Goal: Find specific page/section: Find specific page/section

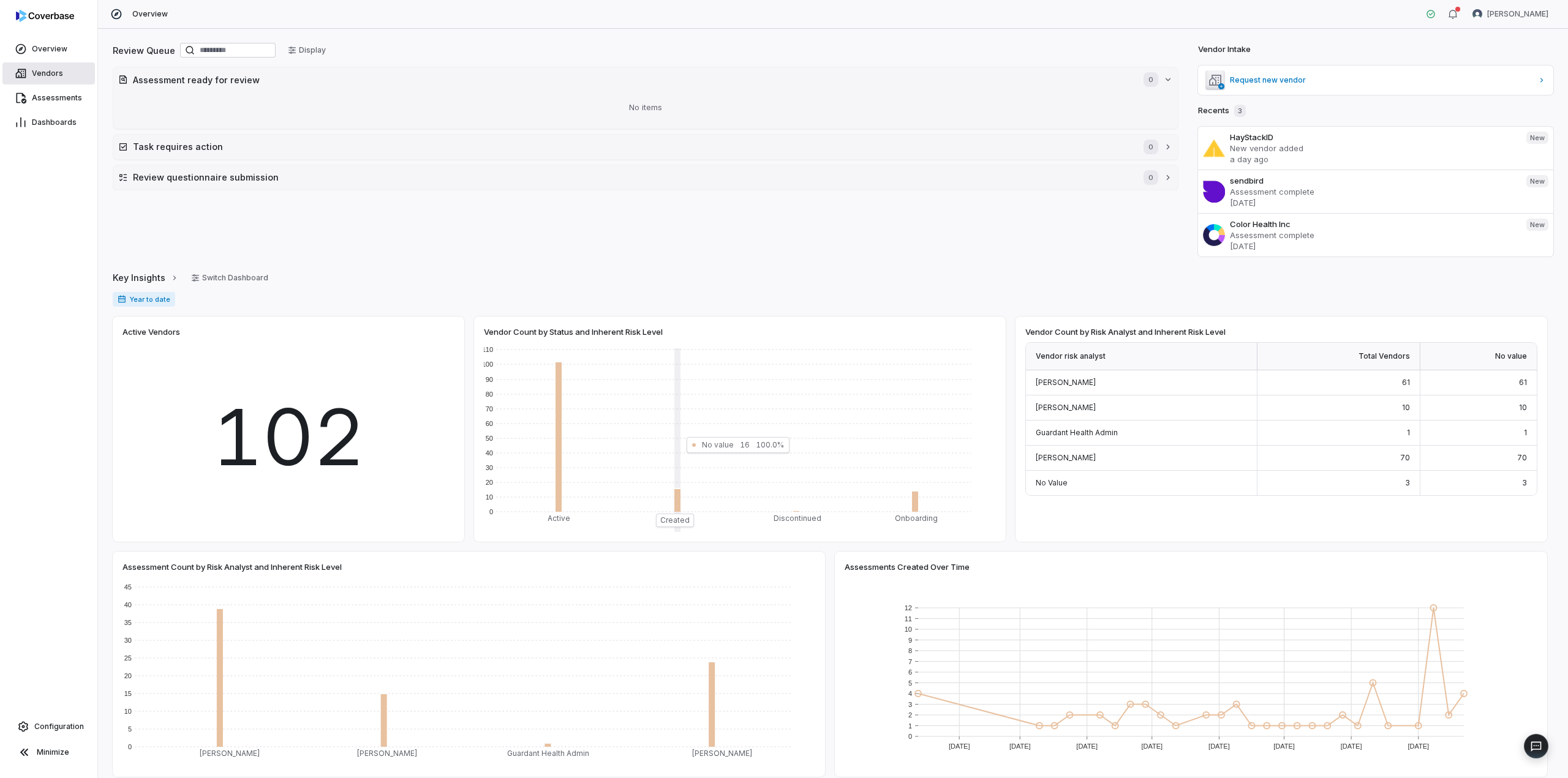
click at [54, 71] on span "Vendors" at bounding box center [48, 74] width 31 height 10
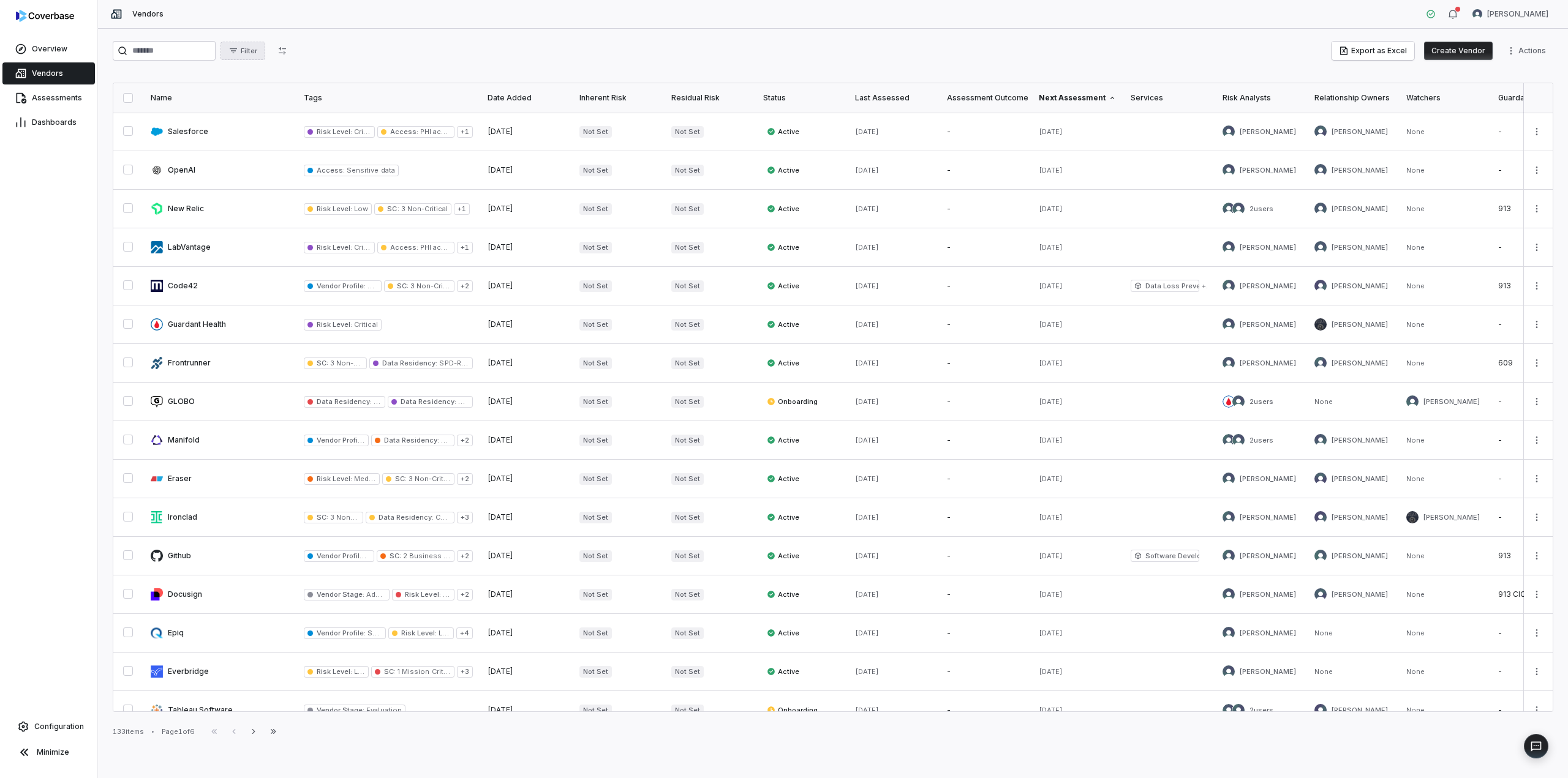
click at [257, 54] on span "Filter" at bounding box center [248, 51] width 16 height 9
click at [280, 239] on div "Relationship Owners" at bounding box center [316, 241] width 118 height 19
click at [301, 79] on input "text" at bounding box center [316, 76] width 118 height 27
type input "****"
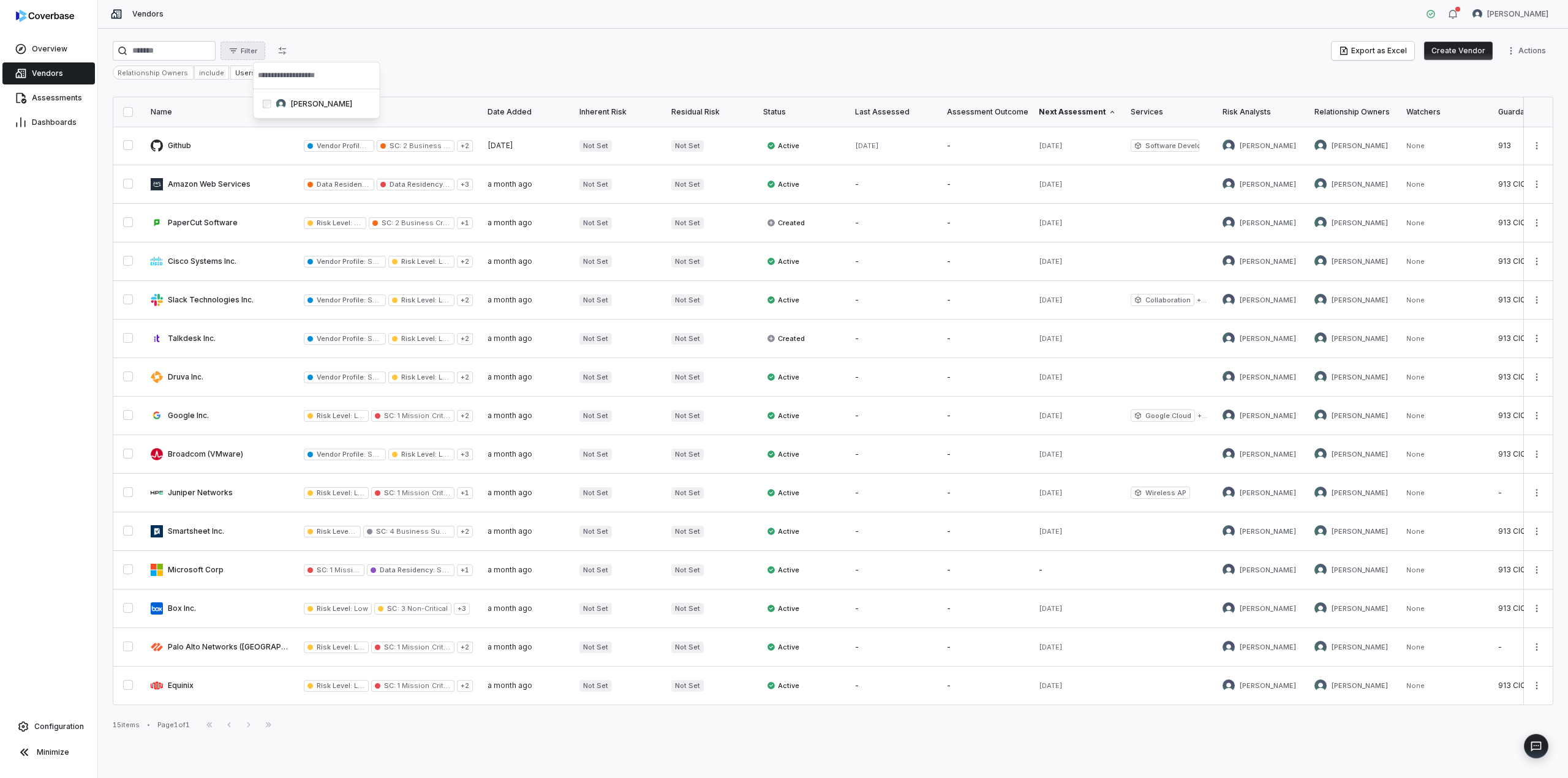
click at [426, 45] on html "Overview Vendors Assessments Dashboards Configuration Minimize Vendors [PERSON_…" at bounding box center [784, 389] width 1568 height 778
click at [868, 66] on div "Relationship Owners include Users: 1 selected" at bounding box center [833, 73] width 1441 height 14
click at [43, 60] on div "Overview" at bounding box center [49, 49] width 97 height 24
click at [43, 54] on link "Overview" at bounding box center [49, 49] width 93 height 22
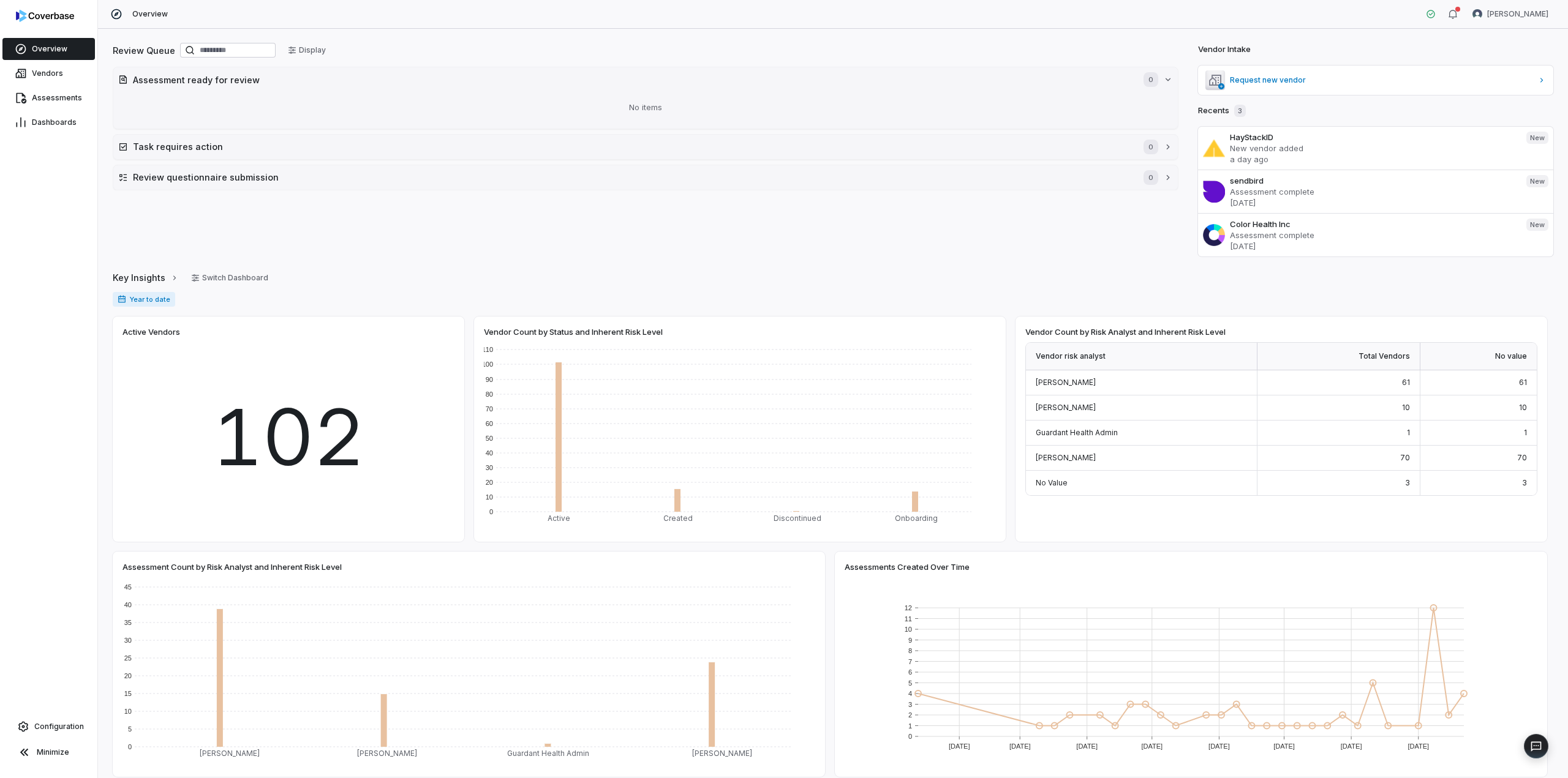
click at [795, 320] on div "Vendor Count by Status and Inherent Risk Level 0 10 20 30 40 50 60 70 80 90 100…" at bounding box center [740, 430] width 532 height 226
click at [788, 332] on div "Vendor Count by Status and Inherent Risk Level" at bounding box center [740, 331] width 512 height 11
click at [696, 350] on rect at bounding box center [674, 443] width 119 height 190
click at [47, 71] on span "Vendors" at bounding box center [48, 74] width 31 height 10
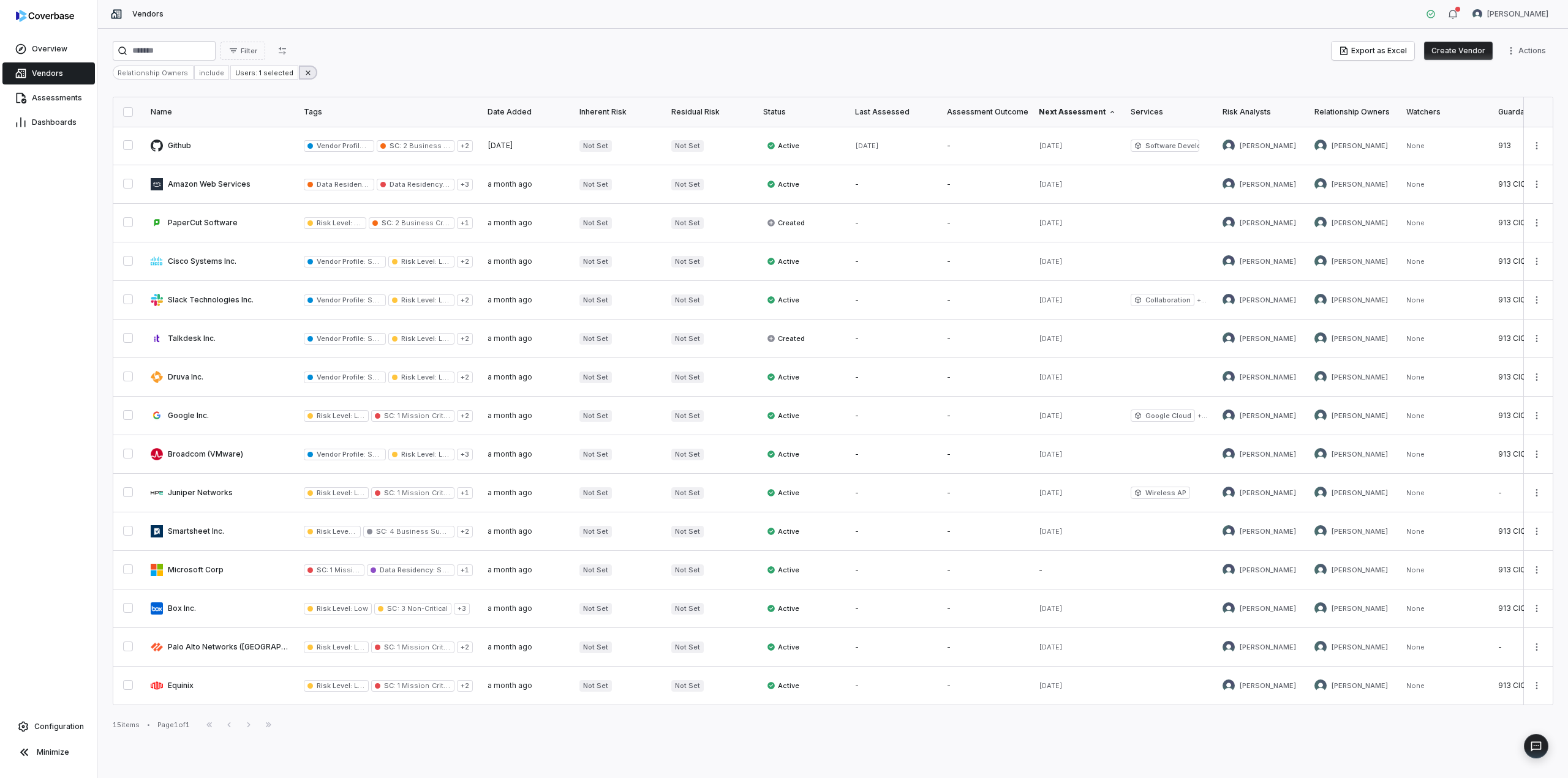
click at [301, 76] on button at bounding box center [308, 73] width 19 height 14
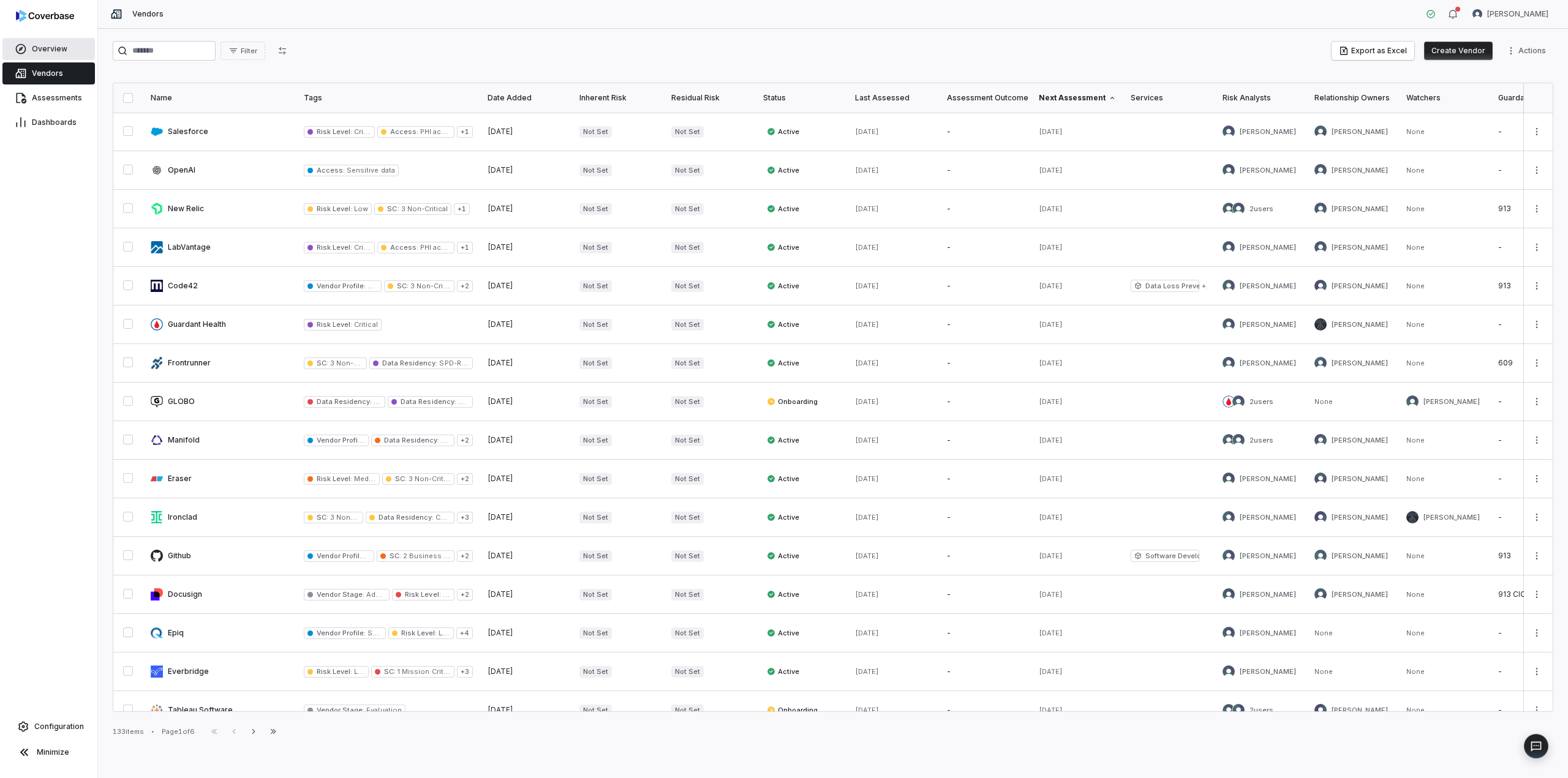
click at [62, 55] on link "Overview" at bounding box center [49, 49] width 93 height 22
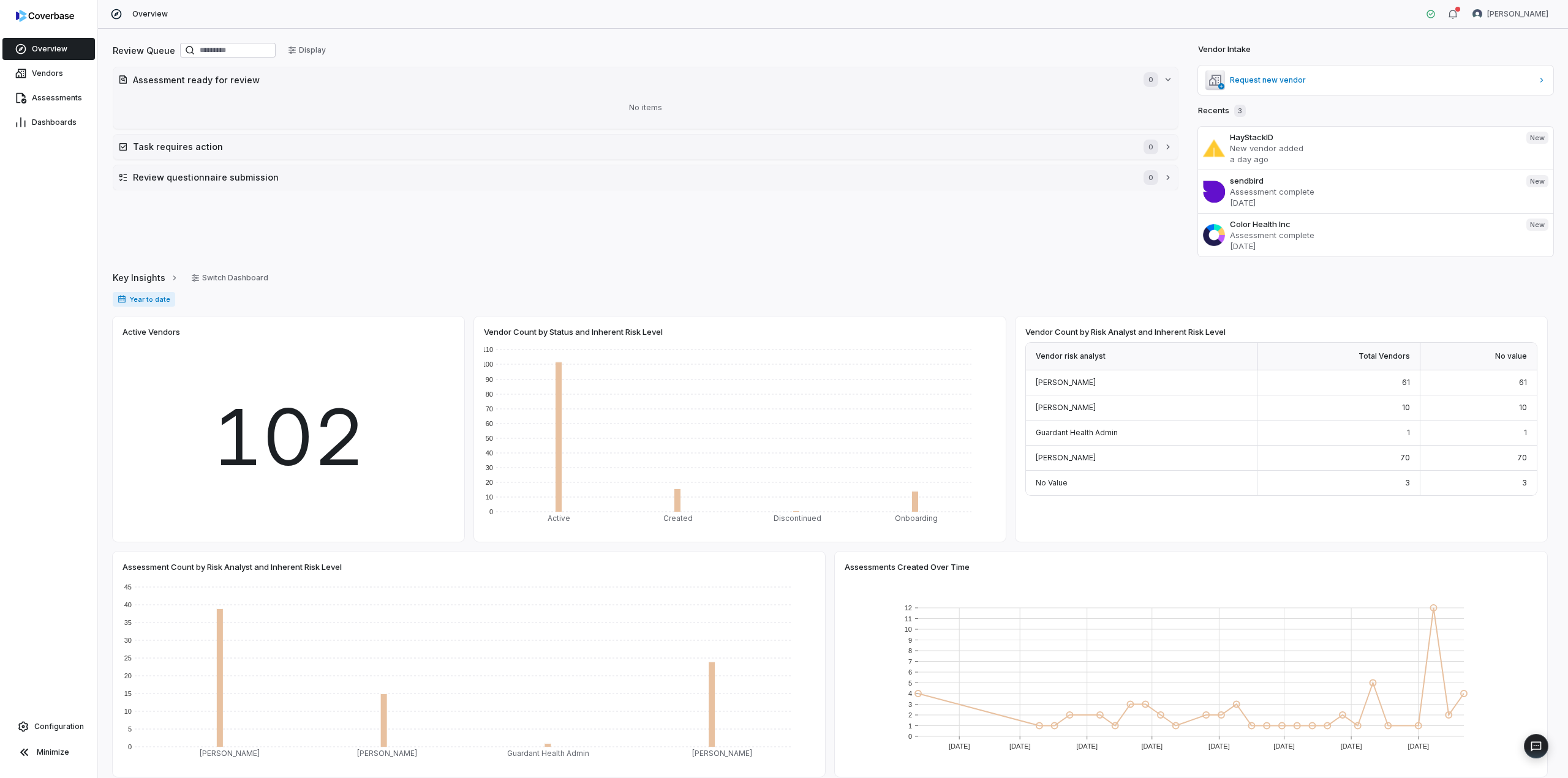
click at [623, 44] on div "Review Queue Display" at bounding box center [645, 51] width 1066 height 21
click at [41, 71] on span "Vendors" at bounding box center [48, 74] width 31 height 10
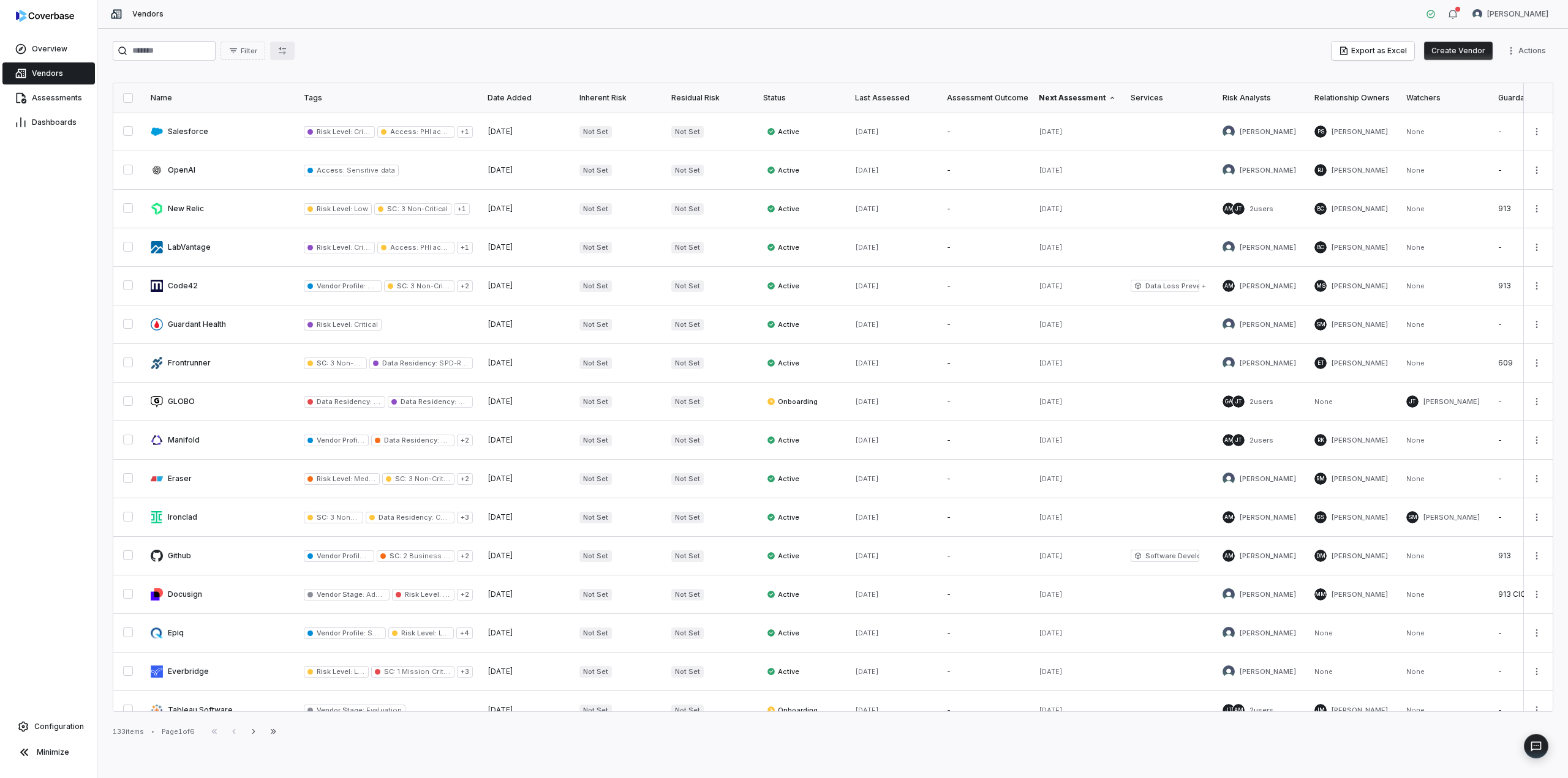
click at [287, 49] on icon "button" at bounding box center [283, 51] width 10 height 10
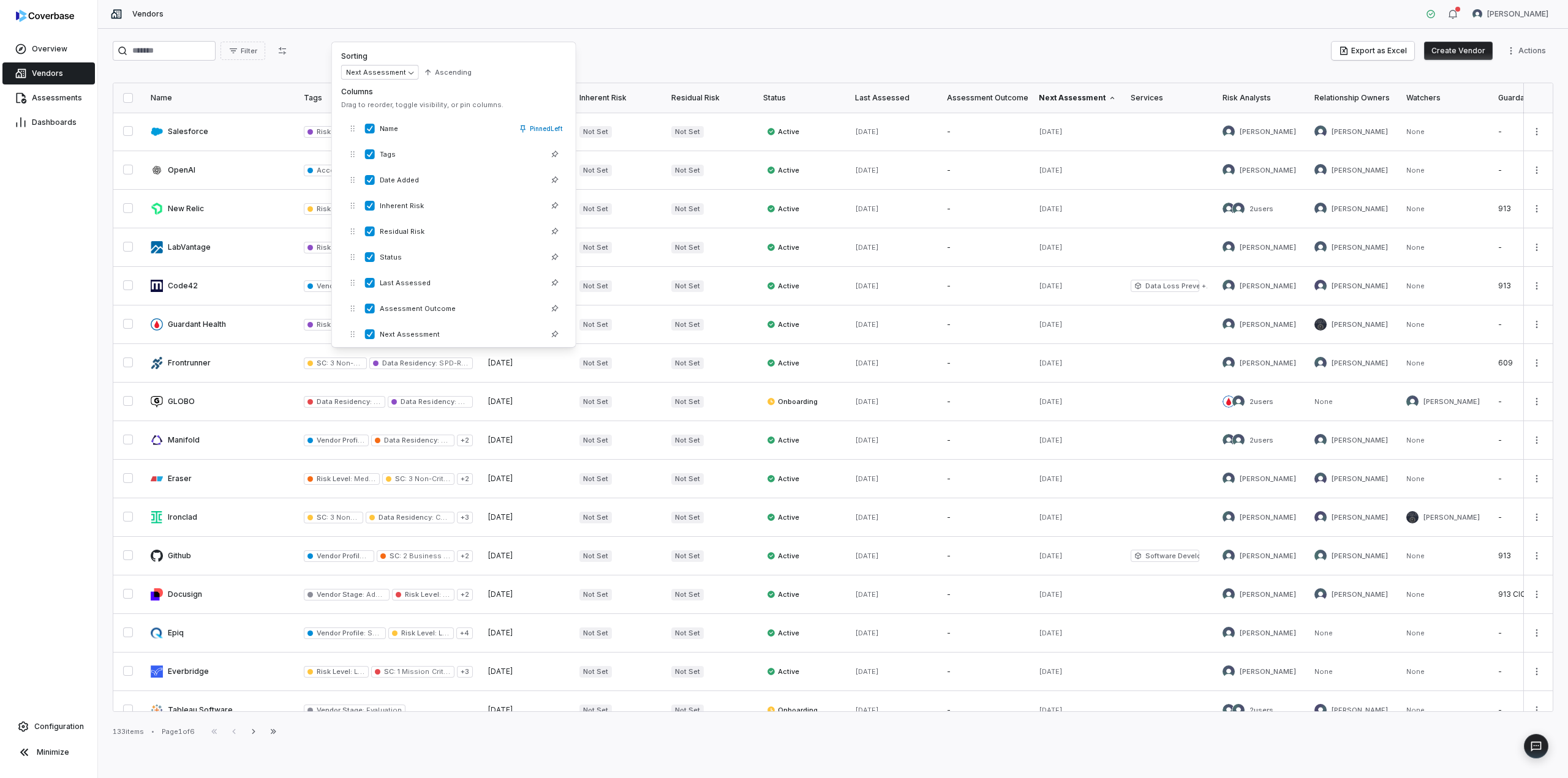
click at [628, 28] on div "Vendors [PERSON_NAME]" at bounding box center [833, 14] width 1470 height 29
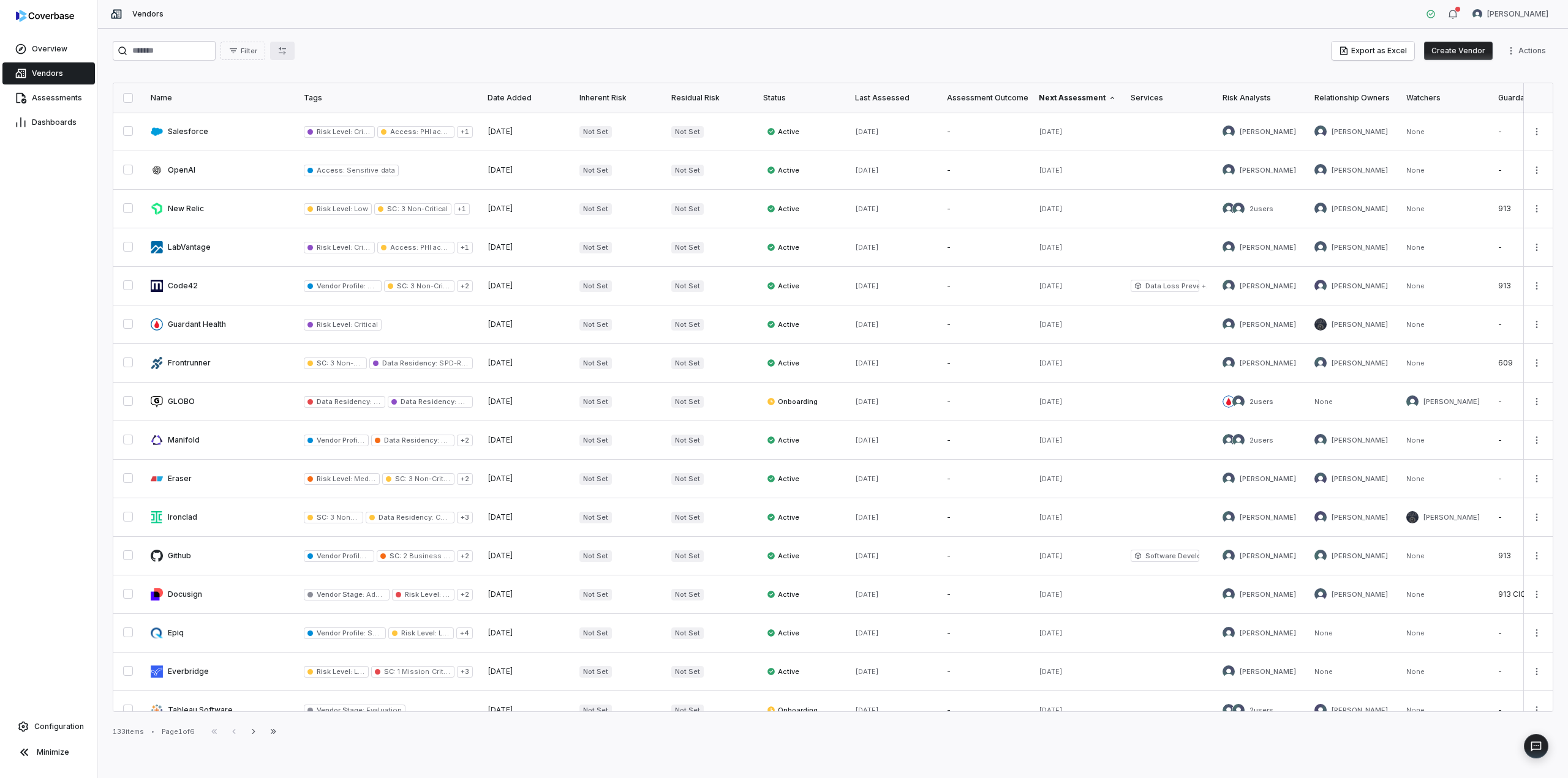
click at [295, 54] on button "button" at bounding box center [282, 51] width 24 height 19
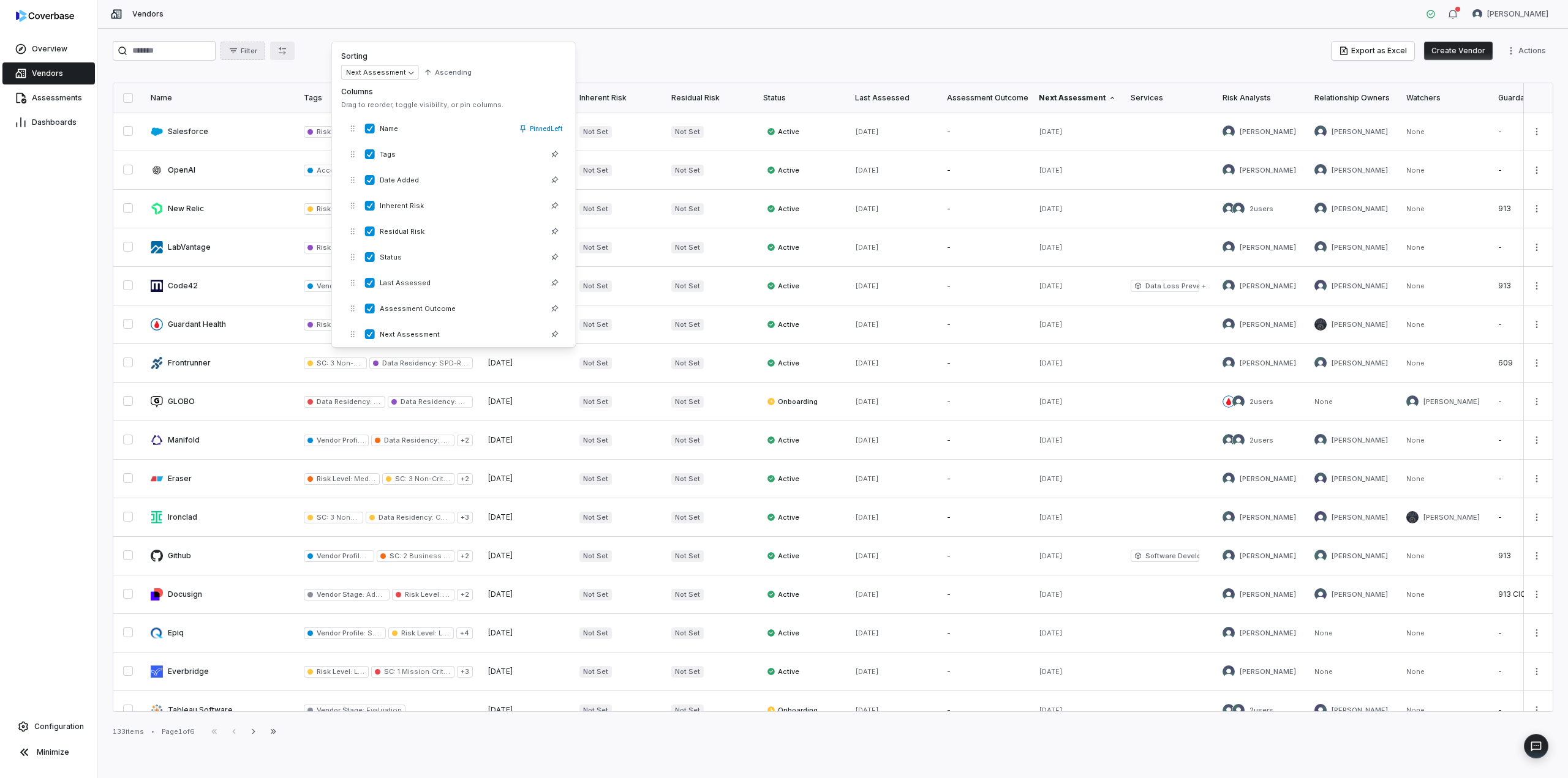
click at [257, 49] on span "Filter" at bounding box center [248, 51] width 16 height 9
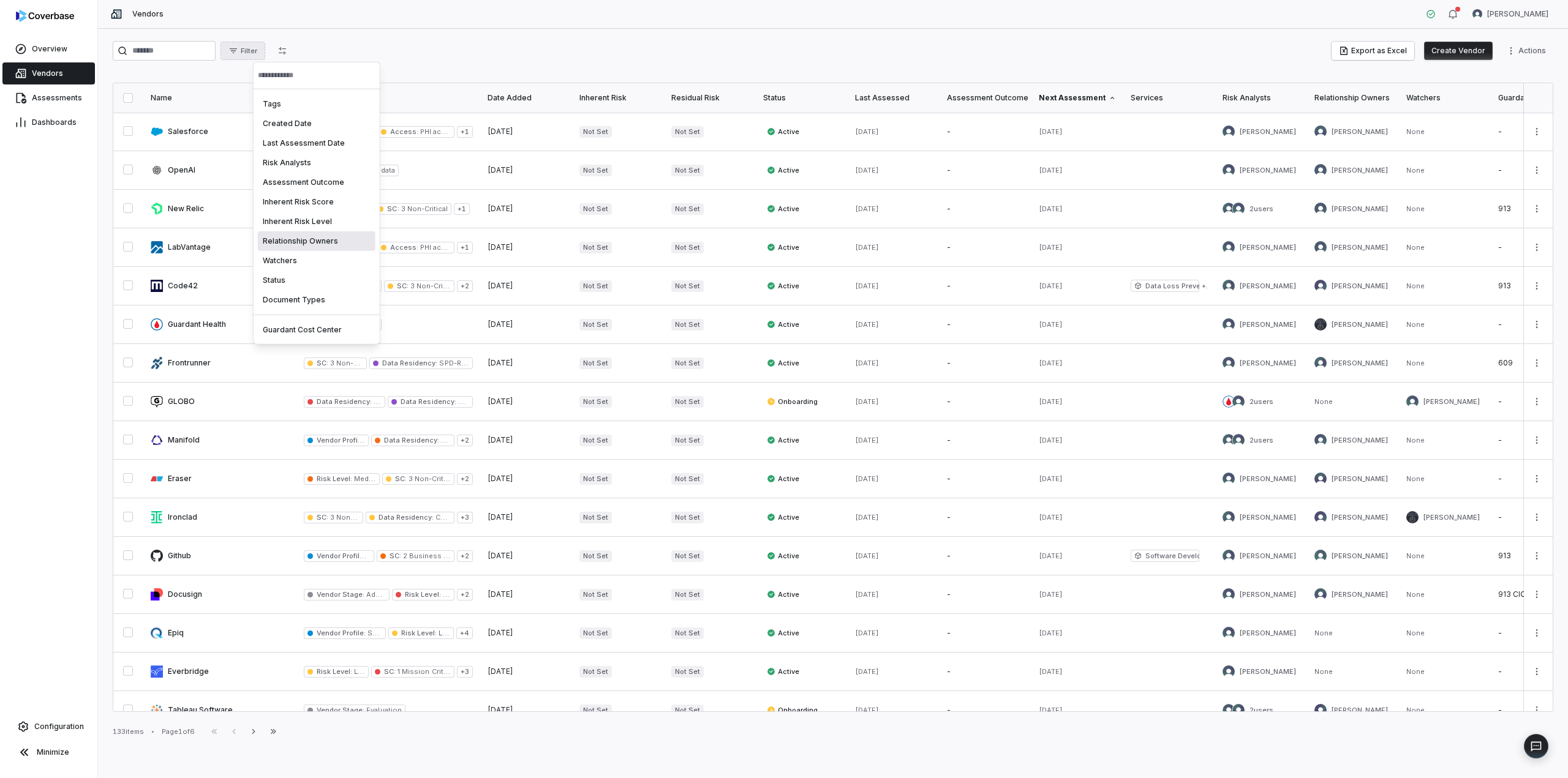
click at [286, 237] on div "Relationship Owners" at bounding box center [316, 241] width 118 height 19
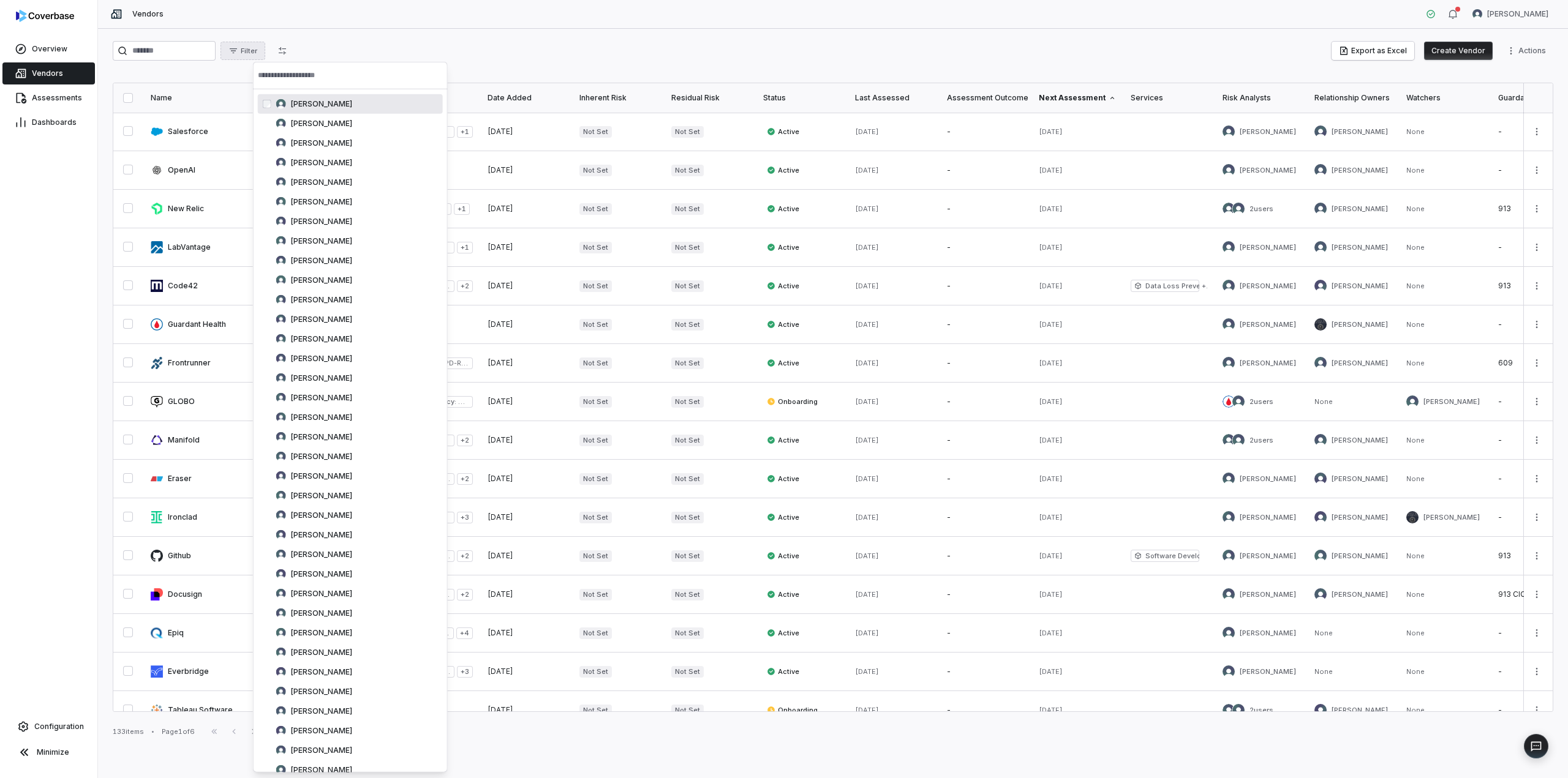
click at [305, 75] on input "text" at bounding box center [350, 76] width 185 height 27
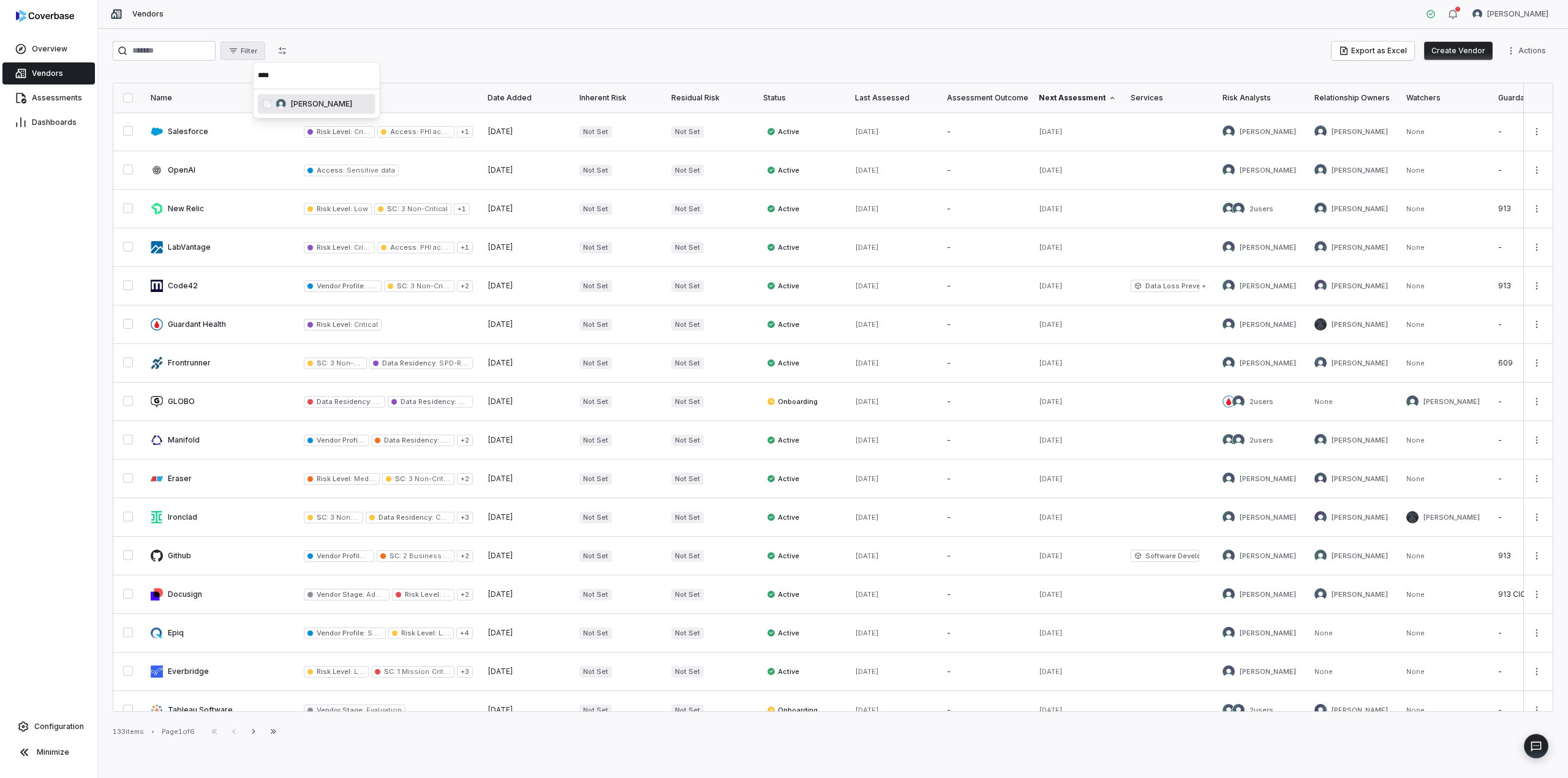
type input "****"
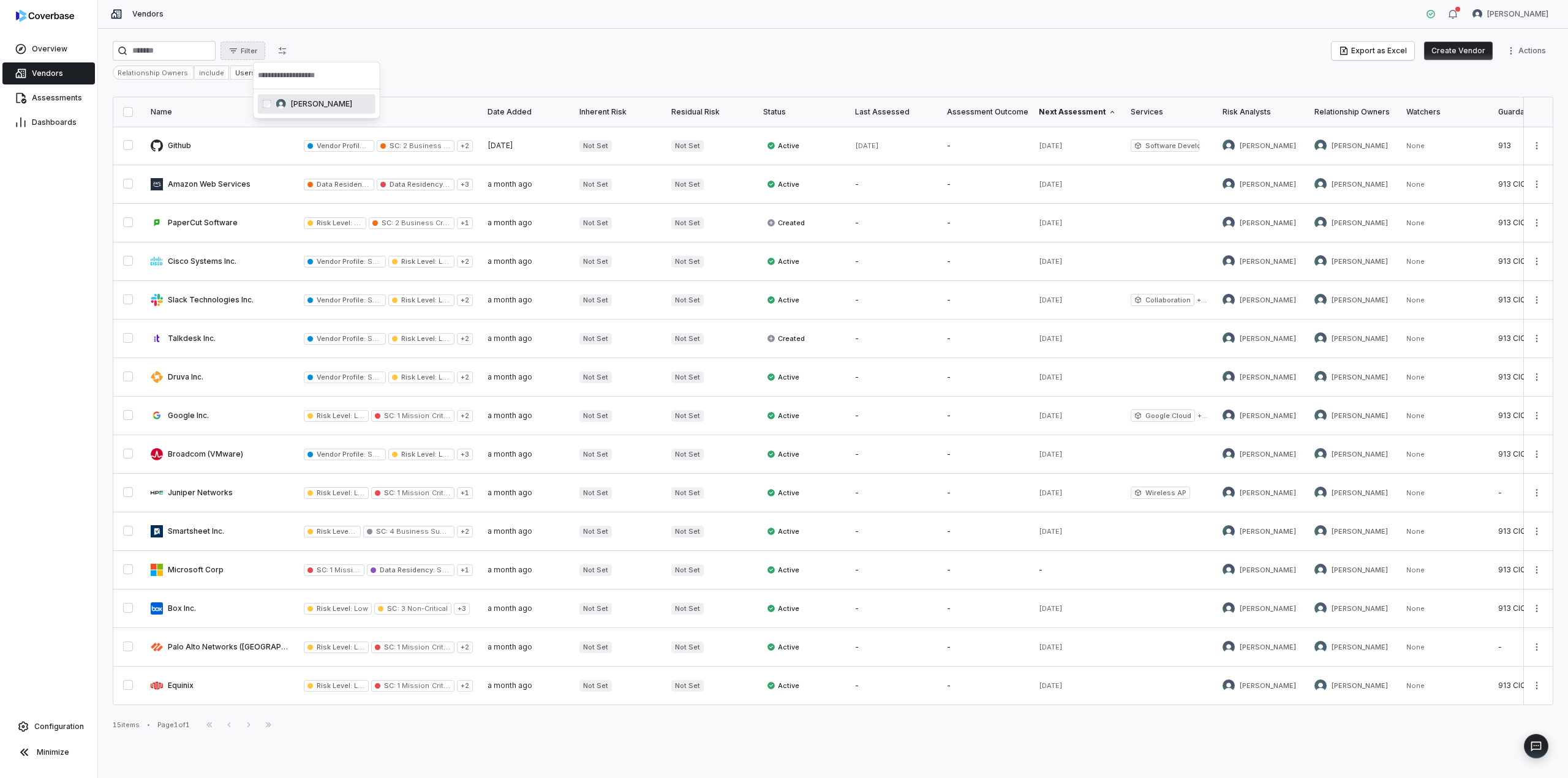
click at [413, 34] on html "Overview Vendors Assessments Dashboards Configuration Minimize Vendors [PERSON_…" at bounding box center [784, 389] width 1568 height 778
